Goal: Find contact information: Find contact information

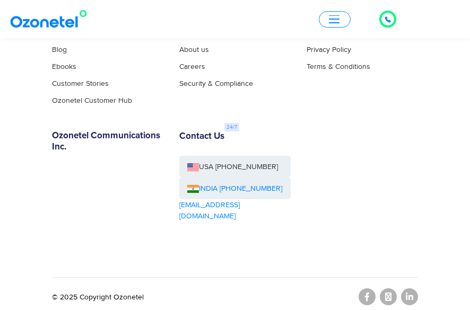
scroll to position [5947, 0]
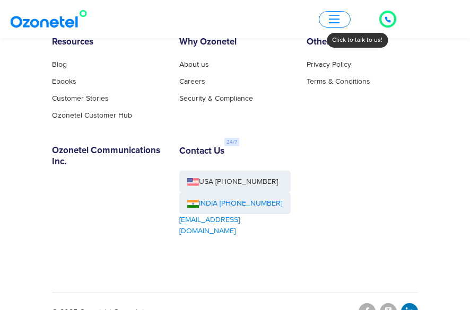
click at [411, 307] on icon at bounding box center [409, 311] width 7 height 8
click at [233, 199] on link "INDIA [PHONE_NUMBER]" at bounding box center [234, 203] width 95 height 11
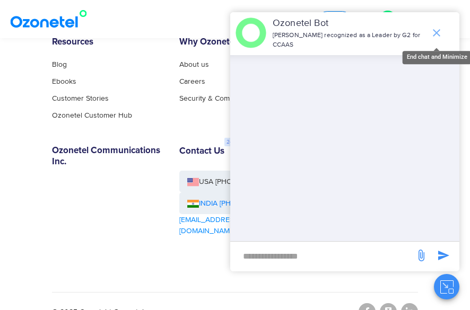
click at [438, 30] on icon "end chat or minimize" at bounding box center [436, 32] width 7 height 7
